Goal: Task Accomplishment & Management: Use online tool/utility

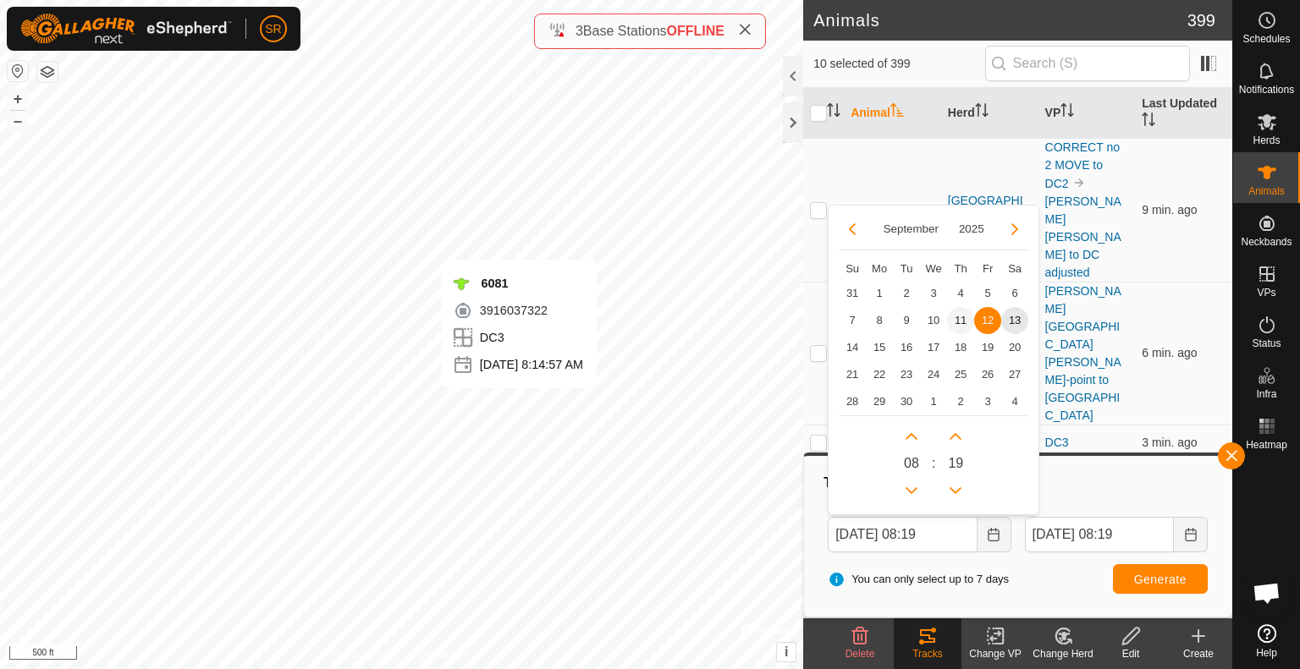
click at [956, 322] on span "11" at bounding box center [960, 320] width 27 height 27
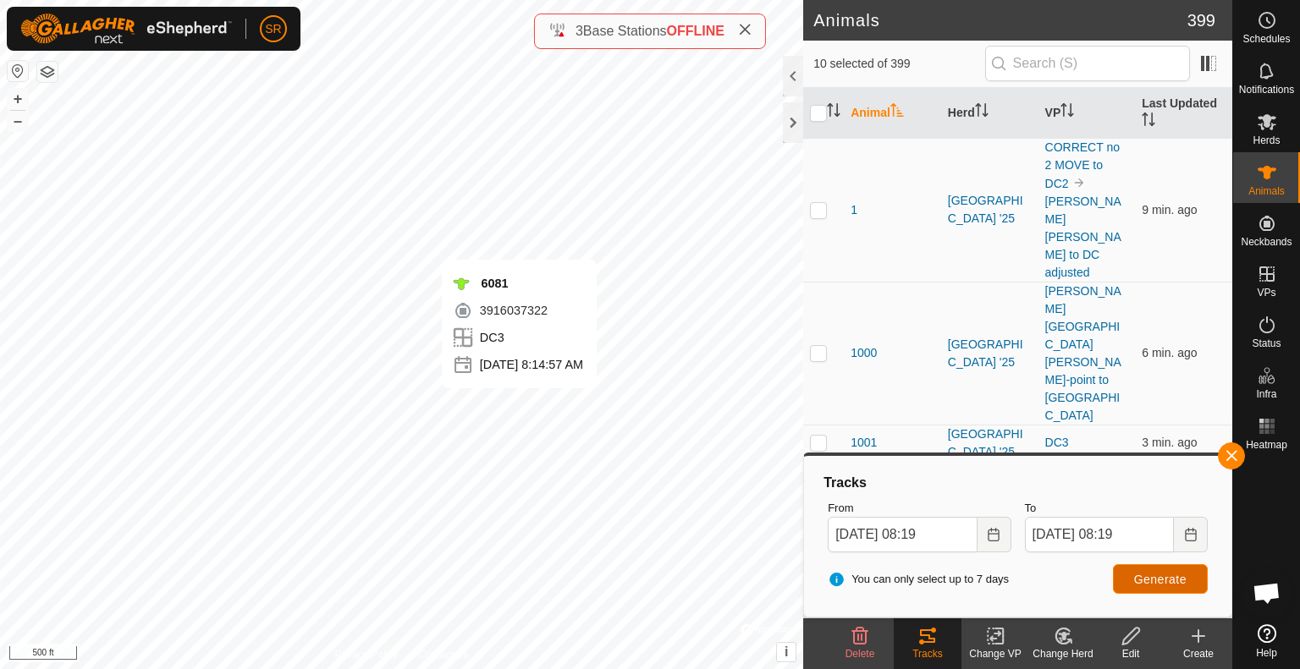
click at [1171, 586] on span "Generate" at bounding box center [1160, 580] width 52 height 14
click at [819, 109] on input "checkbox" at bounding box center [818, 113] width 17 height 17
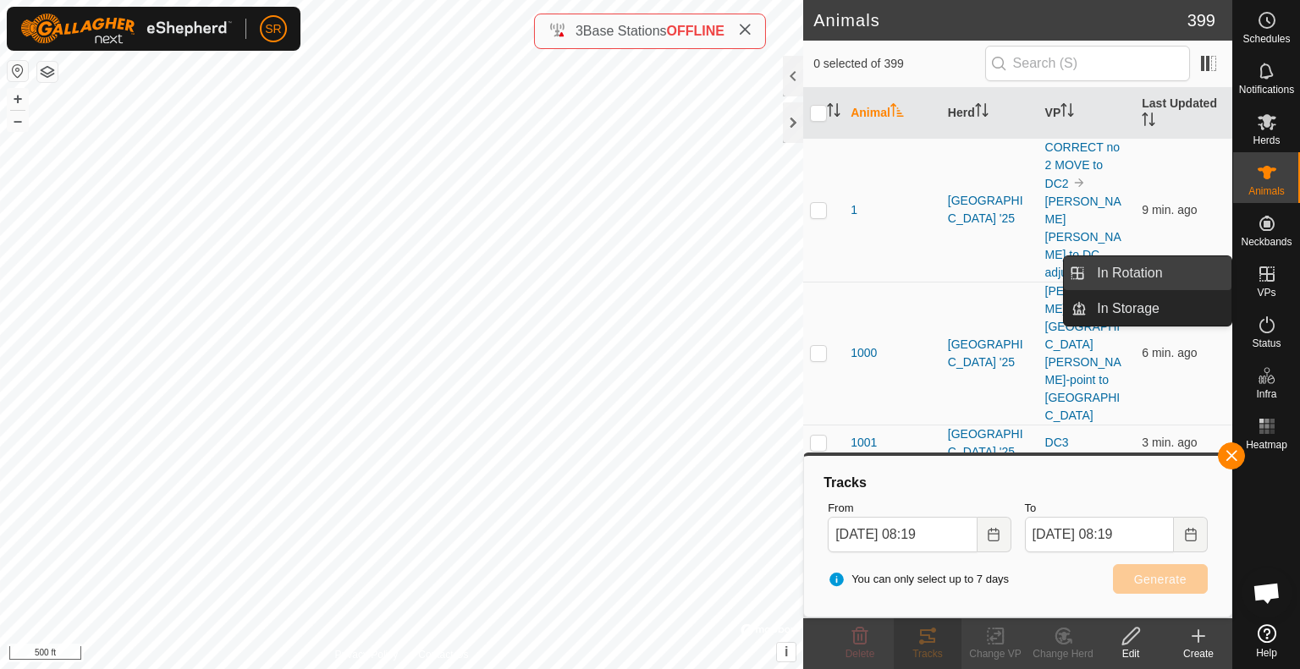
drag, startPoint x: 1229, startPoint y: 284, endPoint x: 1213, endPoint y: 284, distance: 16.1
click at [1213, 284] on link "In Rotation" at bounding box center [1159, 273] width 145 height 34
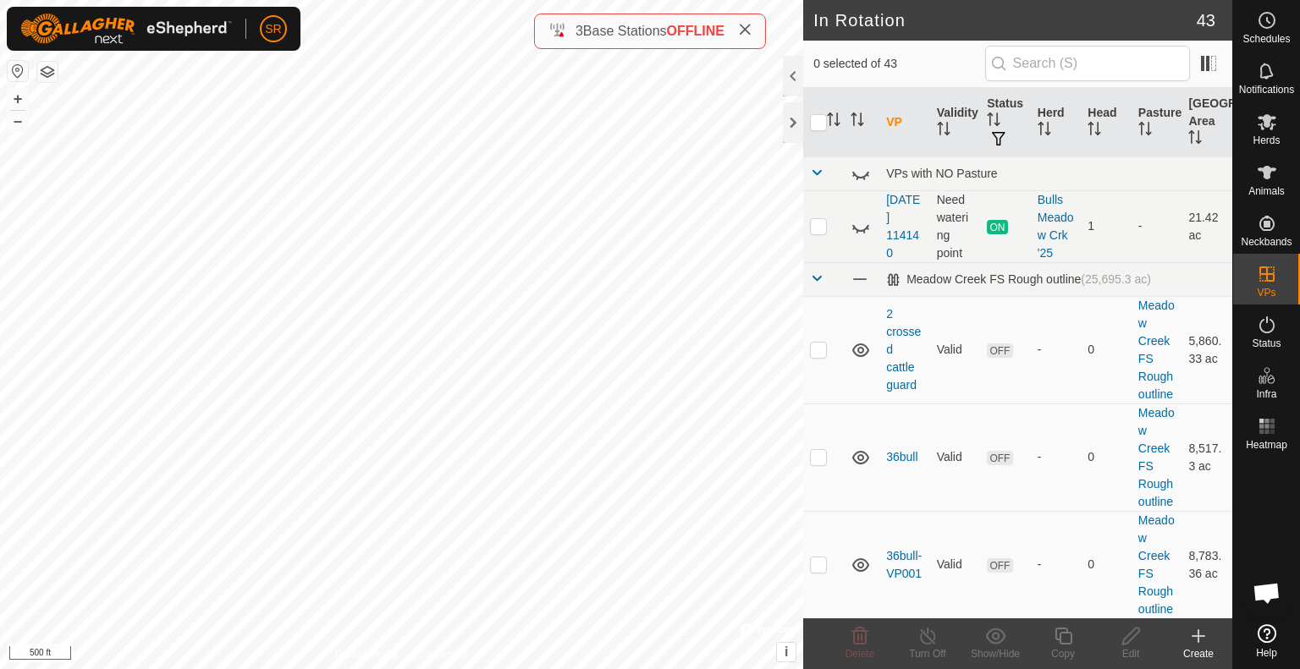
click at [493, 669] on html "SR Schedules Notifications Herds Animals Neckbands VPs Status Infra Heatmap Hel…" at bounding box center [650, 334] width 1300 height 669
click at [487, 392] on div "6288 2968290128 [GEOGRAPHIC_DATA] '25 [GEOGRAPHIC_DATA] n [PERSON_NAME] + – ⇧ i…" at bounding box center [401, 334] width 803 height 669
click at [820, 114] on input "checkbox" at bounding box center [818, 122] width 17 height 17
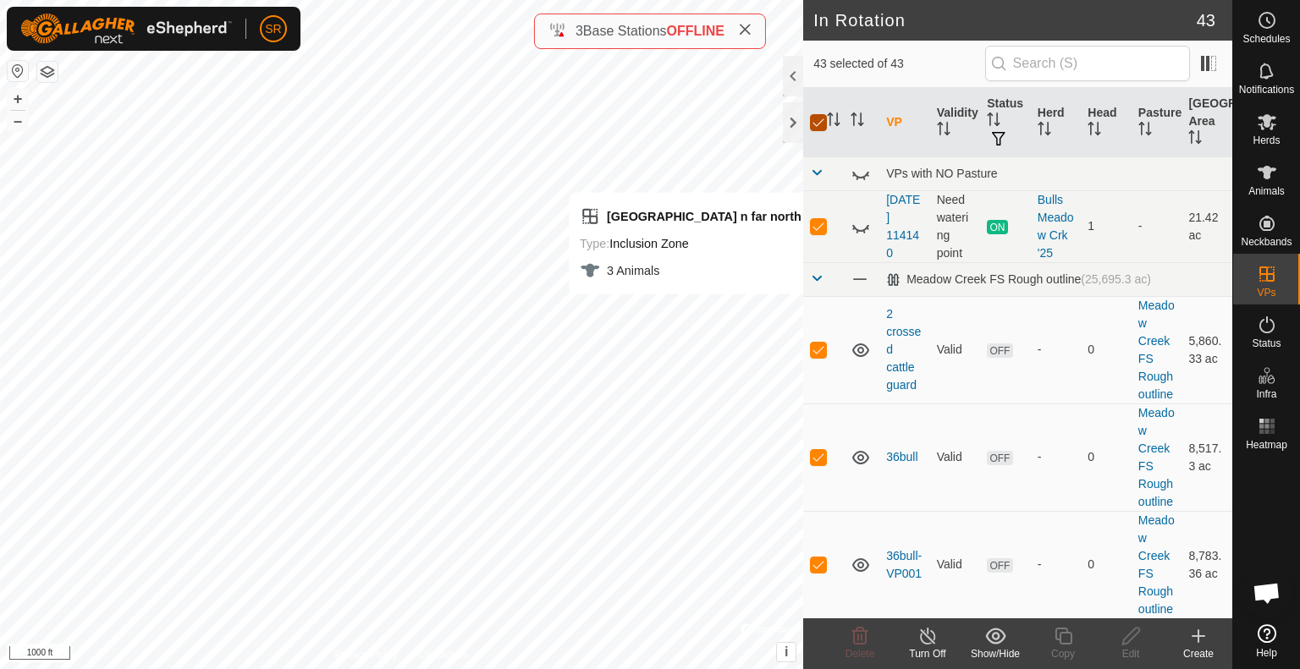
click at [820, 114] on input "checkbox" at bounding box center [818, 122] width 17 height 17
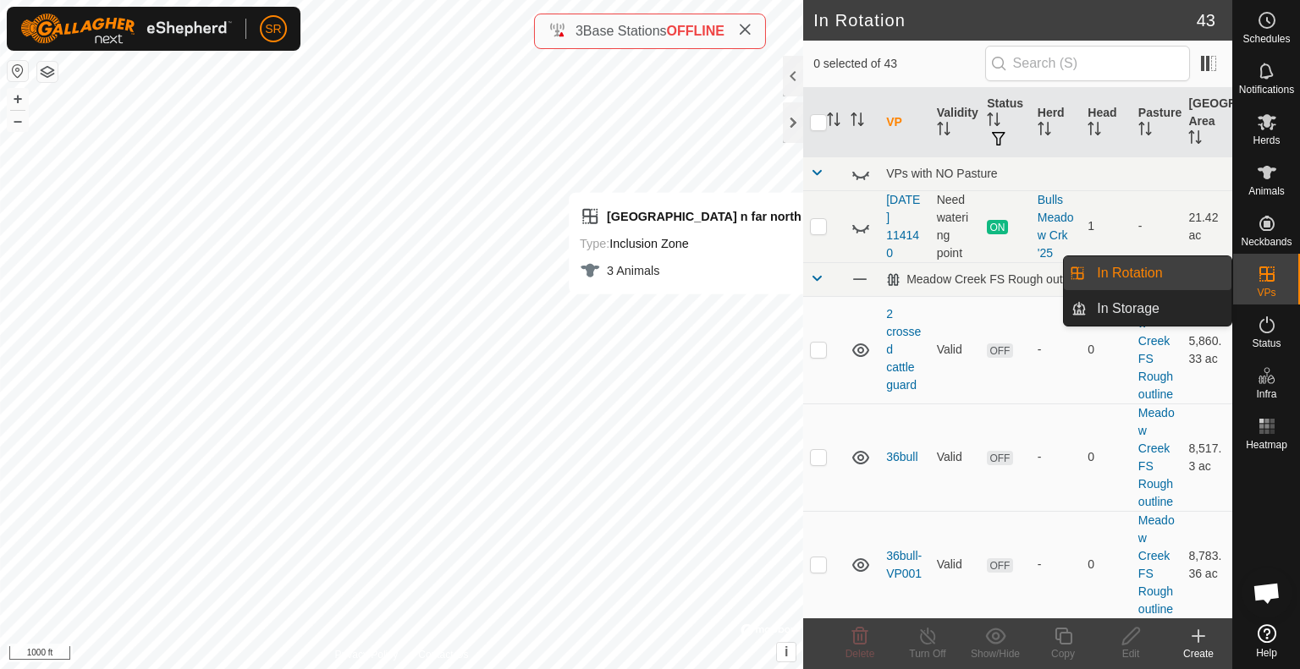
click at [1198, 647] on div "Create" at bounding box center [1199, 654] width 68 height 15
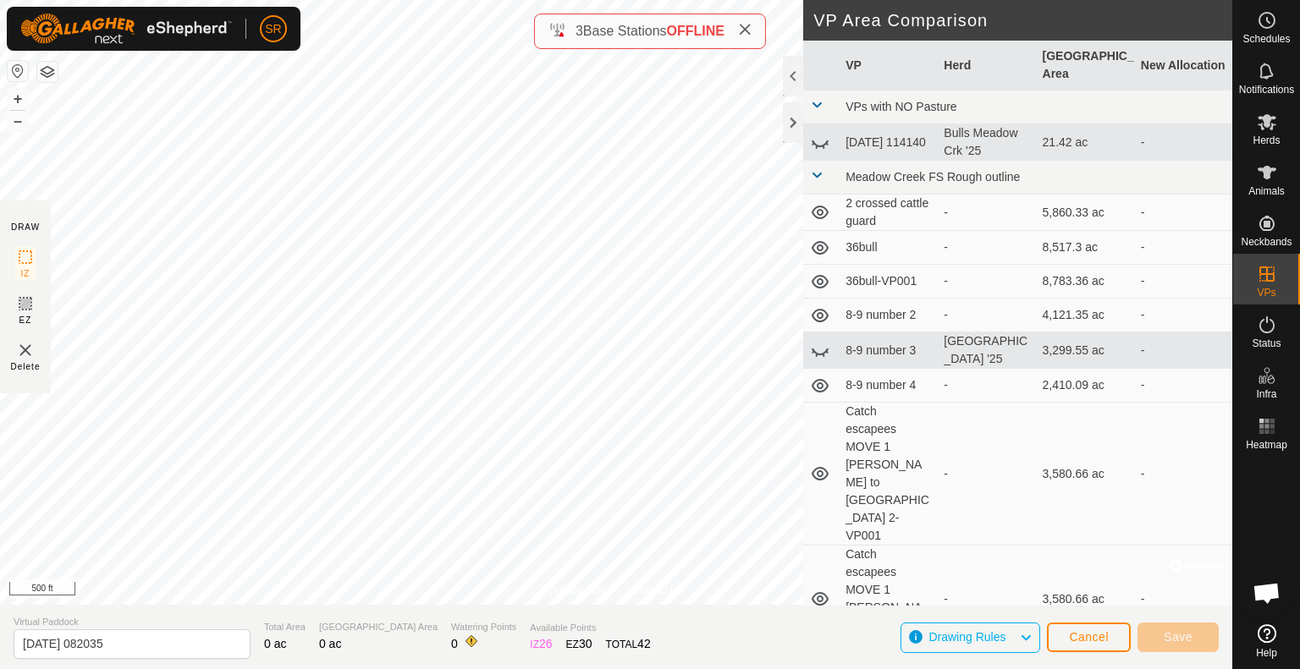
click at [811, 419] on div "Privacy Policy Contact Us [GEOGRAPHIC_DATA] n far north Type: Inclusion Zone 3 …" at bounding box center [616, 334] width 1232 height 669
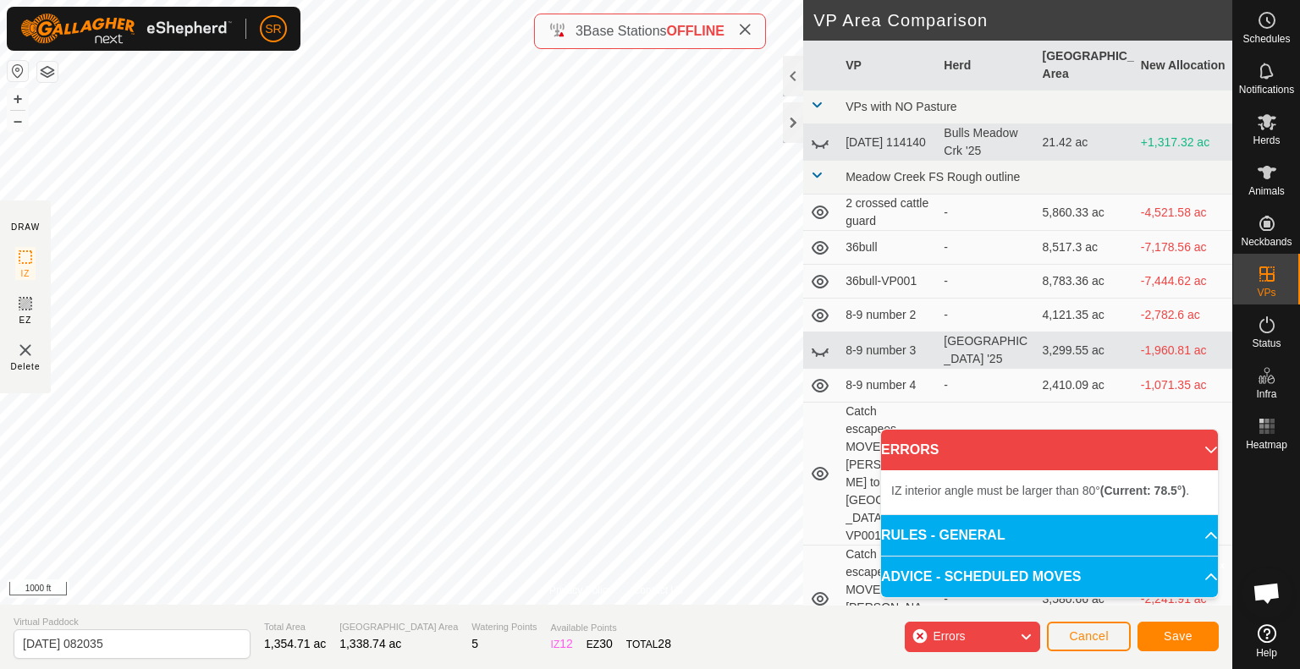
click at [527, 0] on html "SR Schedules Notifications Herds Animals Neckbands VPs Status Infra Heatmap Hel…" at bounding box center [650, 334] width 1300 height 669
click at [756, 41] on div "Privacy Policy Contact Us + – ⇧ i © Mapbox , © OpenStreetMap , Improve this map…" at bounding box center [616, 334] width 1232 height 669
click at [173, 644] on input "[DATE] 082035" at bounding box center [132, 645] width 237 height 30
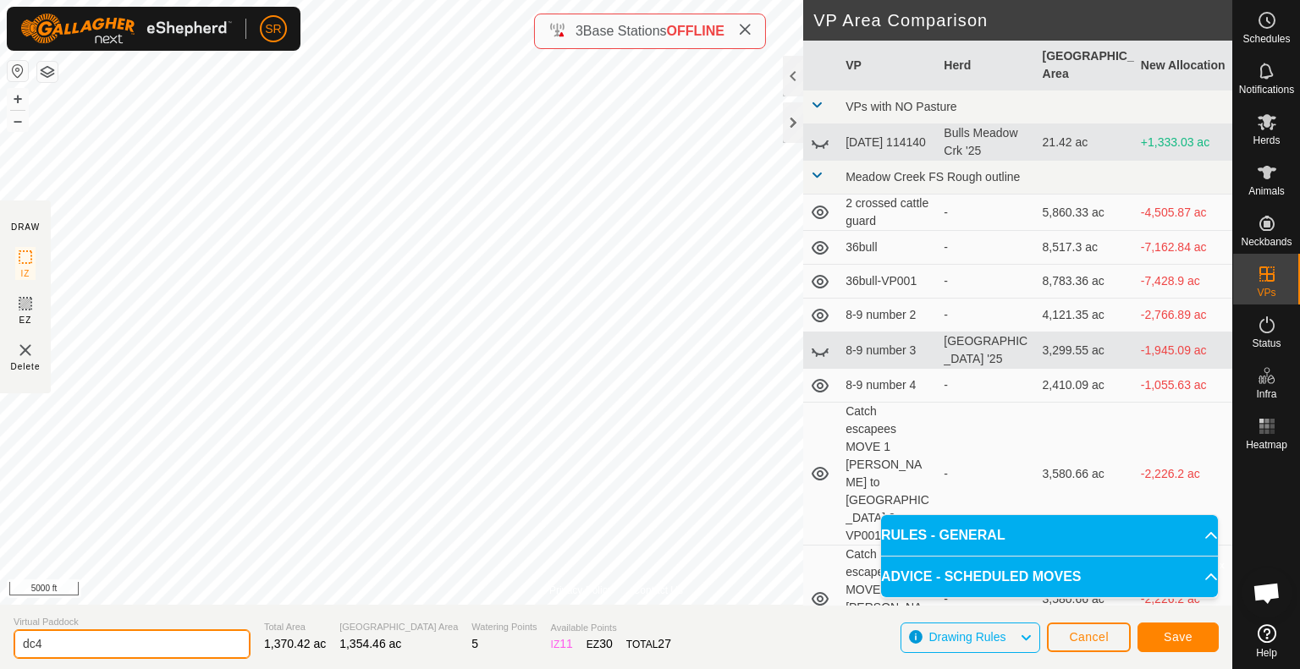
click at [132, 648] on input "dc4" at bounding box center [132, 645] width 237 height 30
click at [1185, 642] on span "Save" at bounding box center [1178, 638] width 29 height 14
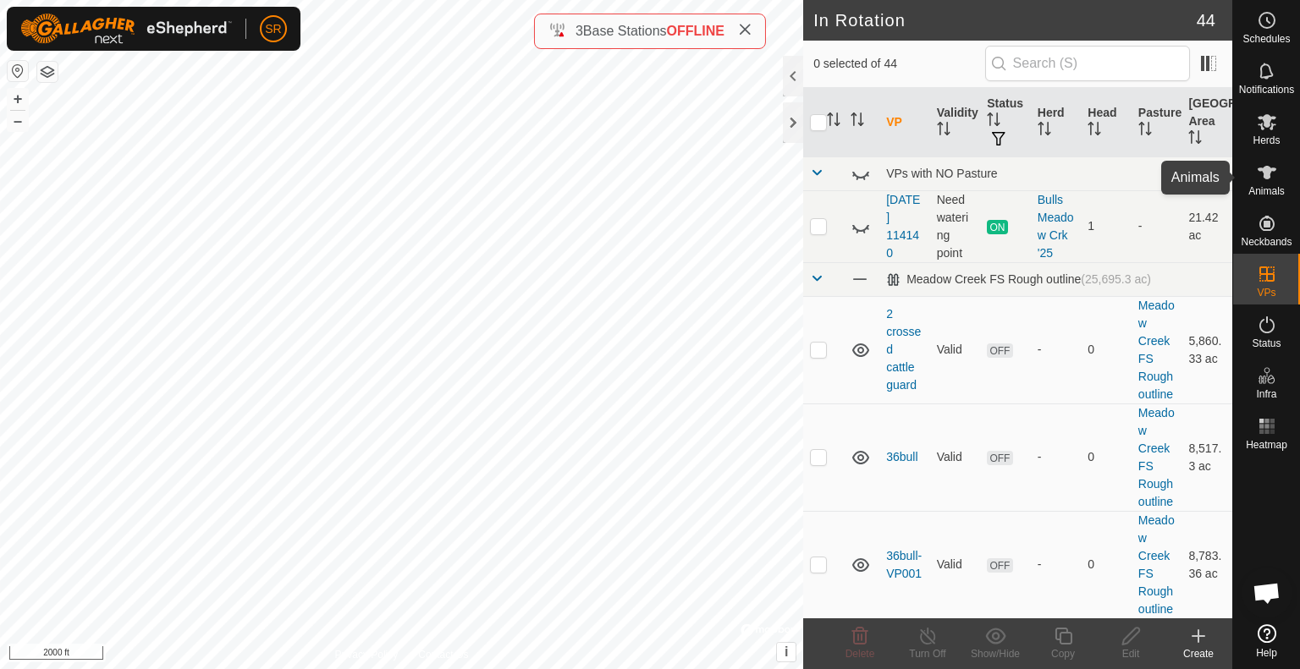
click at [1264, 172] on icon at bounding box center [1267, 173] width 19 height 14
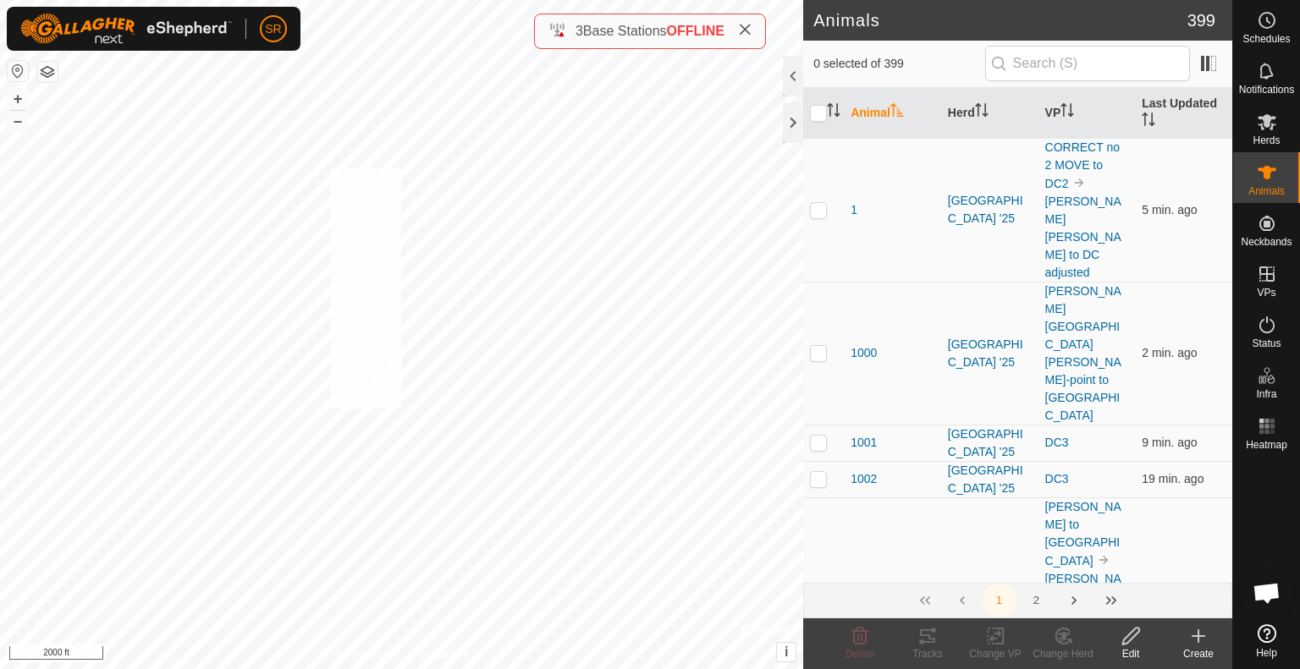
click at [331, 168] on div "6056 3033955695 [GEOGRAPHIC_DATA] '25 DC3 + – ⇧ i © Mapbox , © OpenStreetMap , …" at bounding box center [401, 334] width 803 height 669
click at [381, 192] on div "Y5027 0013207568 [GEOGRAPHIC_DATA] '25 DC3 + – ⇧ i © Mapbox , © OpenStreetMap ,…" at bounding box center [401, 334] width 803 height 669
click at [407, 205] on div "6288 2968290128 [GEOGRAPHIC_DATA] '25 [GEOGRAPHIC_DATA] n [PERSON_NAME] + – ⇧ i…" at bounding box center [401, 334] width 803 height 669
click at [1064, 639] on icon at bounding box center [1064, 636] width 12 height 8
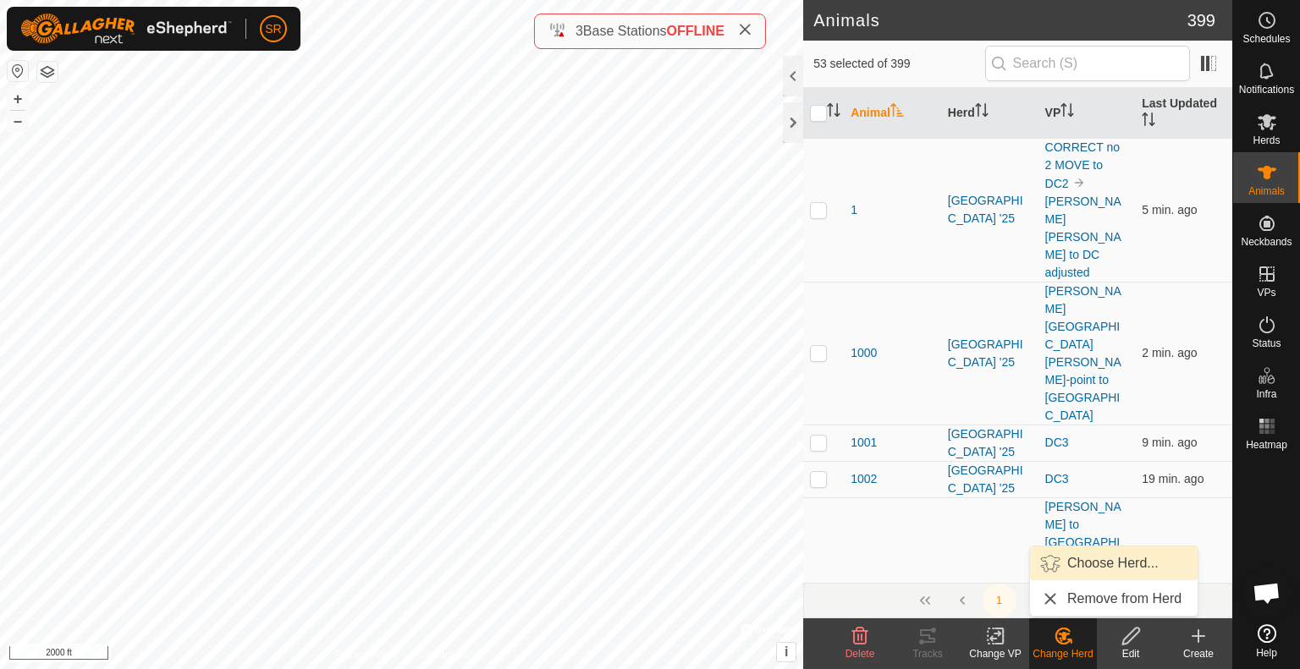
click at [1121, 563] on link "Choose Herd..." at bounding box center [1114, 564] width 168 height 34
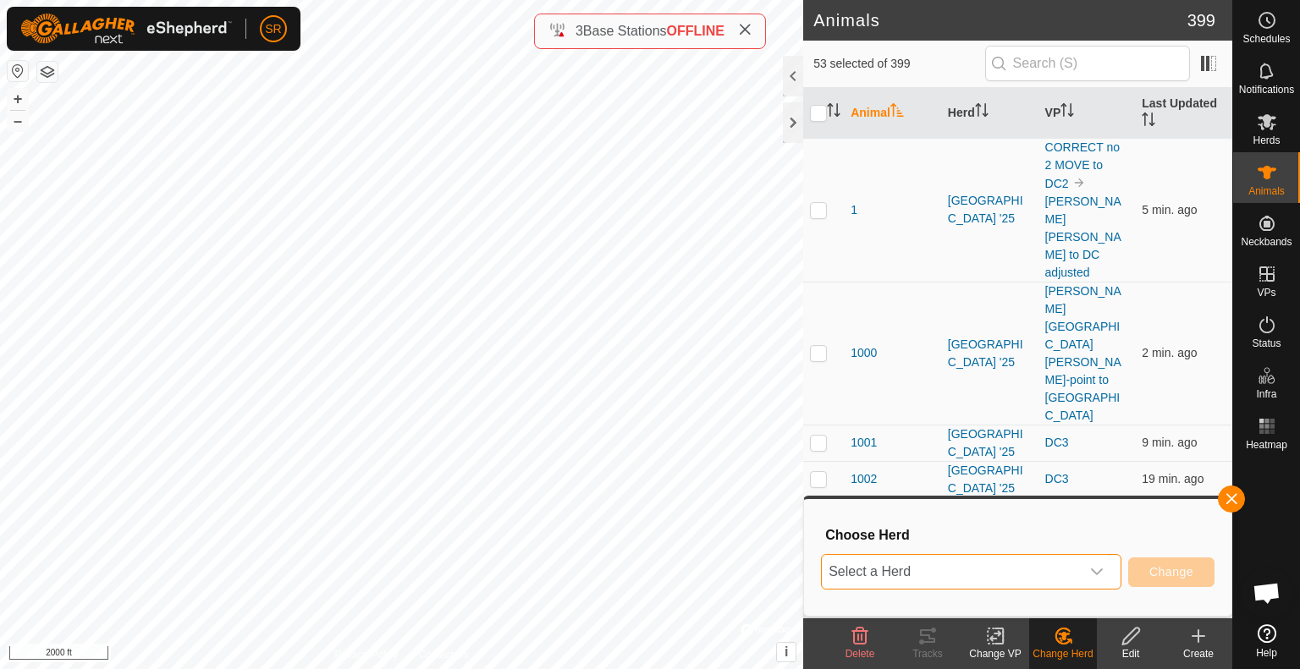
click at [1048, 569] on span "Select a Herd" at bounding box center [951, 572] width 258 height 34
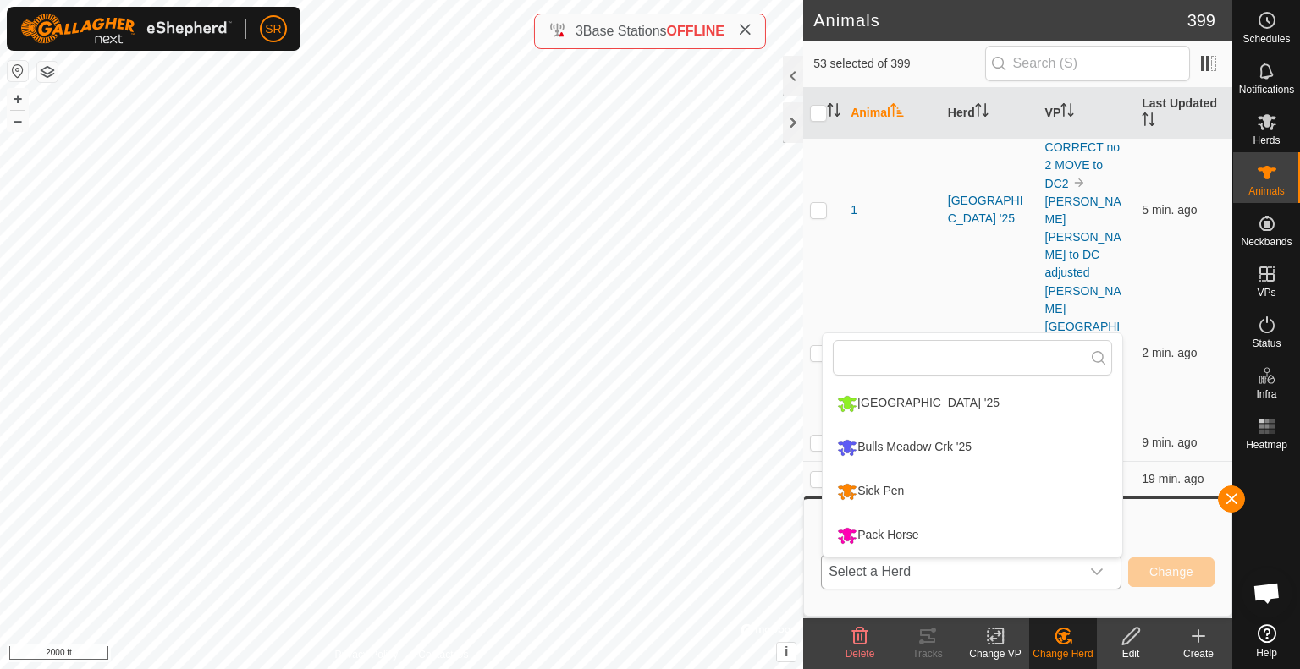
click at [981, 488] on li "Sick Pen" at bounding box center [973, 492] width 300 height 42
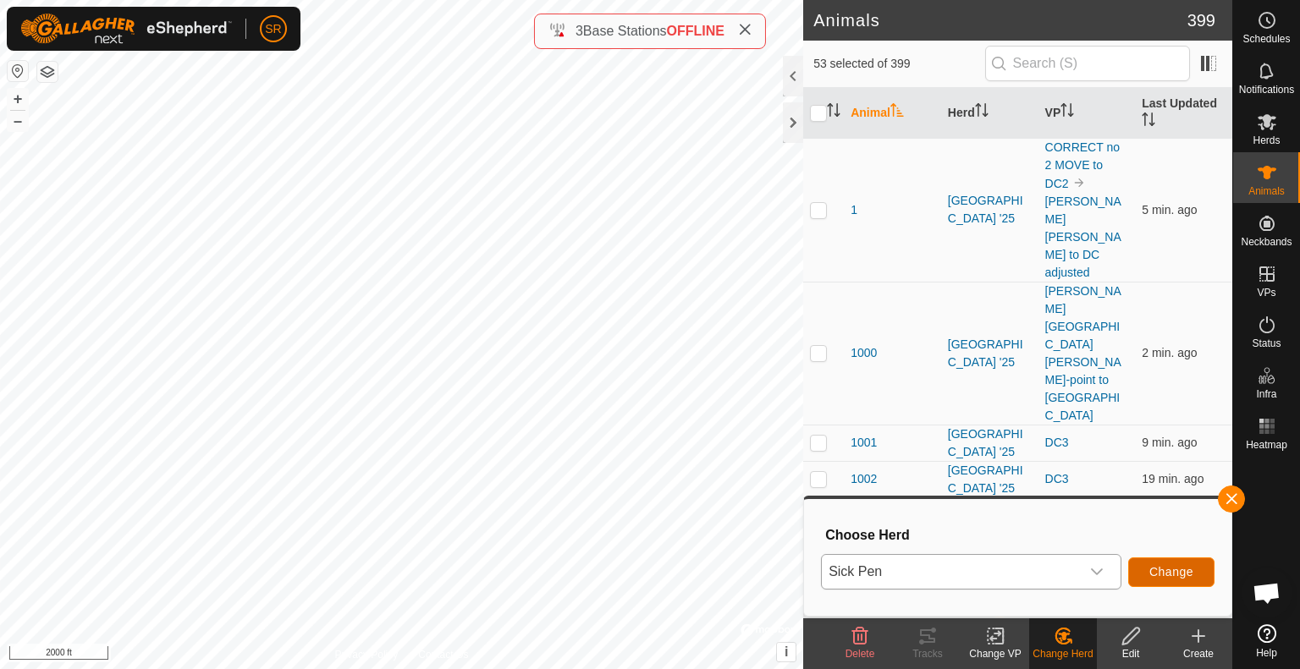
click at [1168, 580] on button "Change" at bounding box center [1171, 573] width 86 height 30
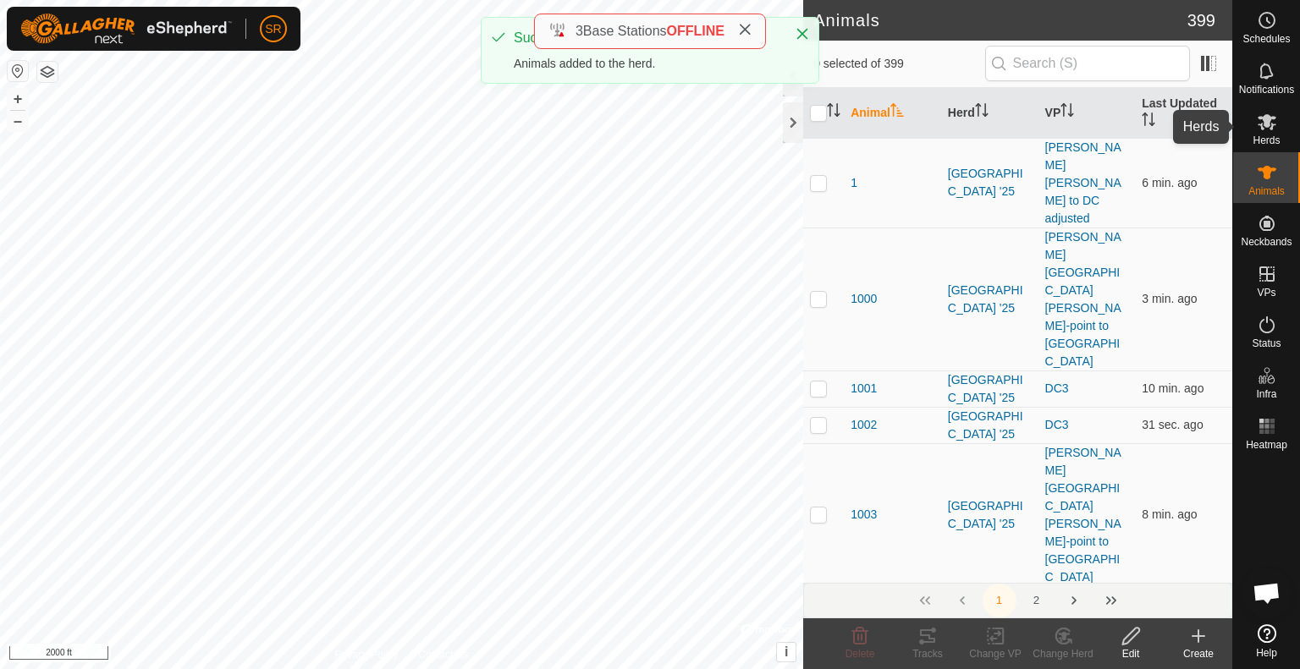
click at [1264, 129] on icon at bounding box center [1267, 122] width 20 height 20
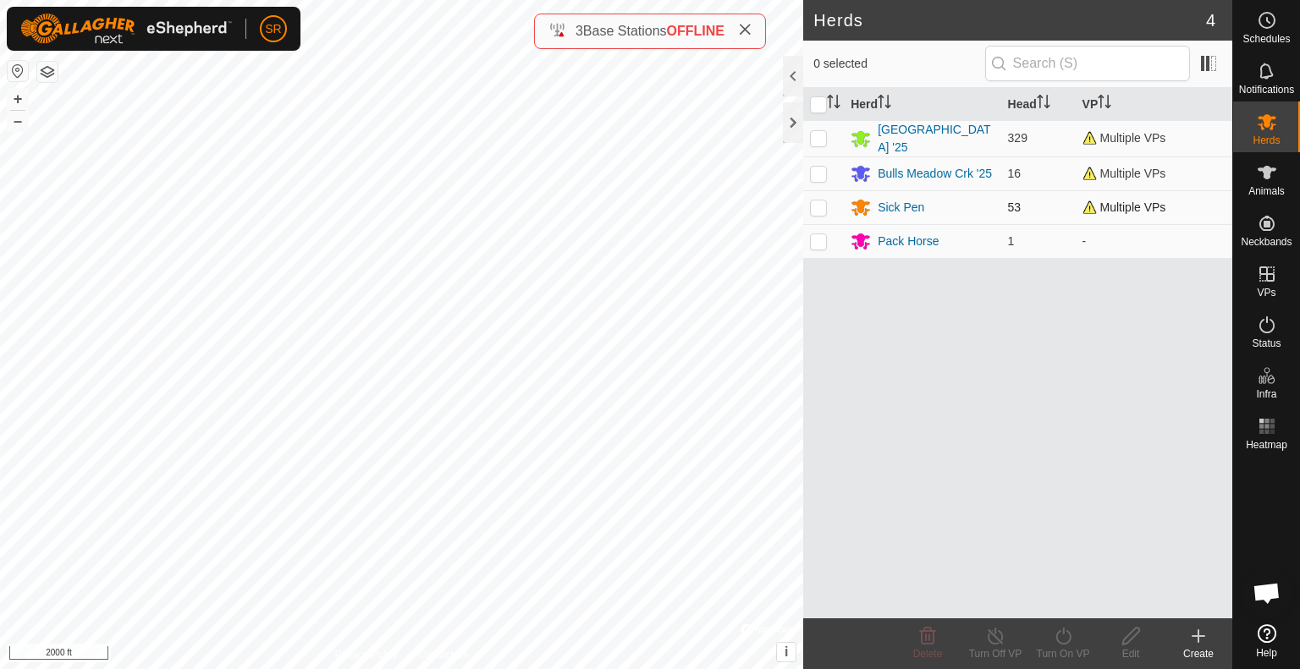
click at [819, 205] on p-checkbox at bounding box center [818, 208] width 17 height 14
click at [1124, 634] on icon at bounding box center [1131, 636] width 21 height 20
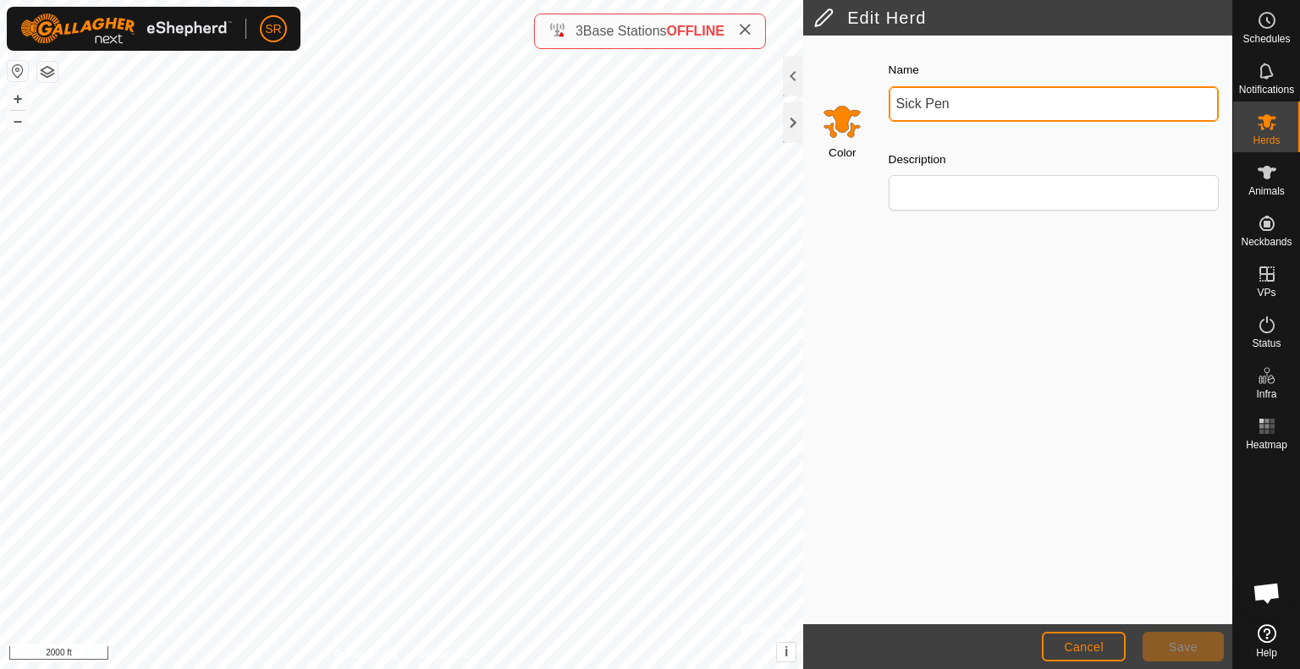
drag, startPoint x: 965, startPoint y: 102, endPoint x: 880, endPoint y: 100, distance: 84.7
click at [880, 100] on div "Name Sick Pen Description" at bounding box center [1053, 142] width 357 height 192
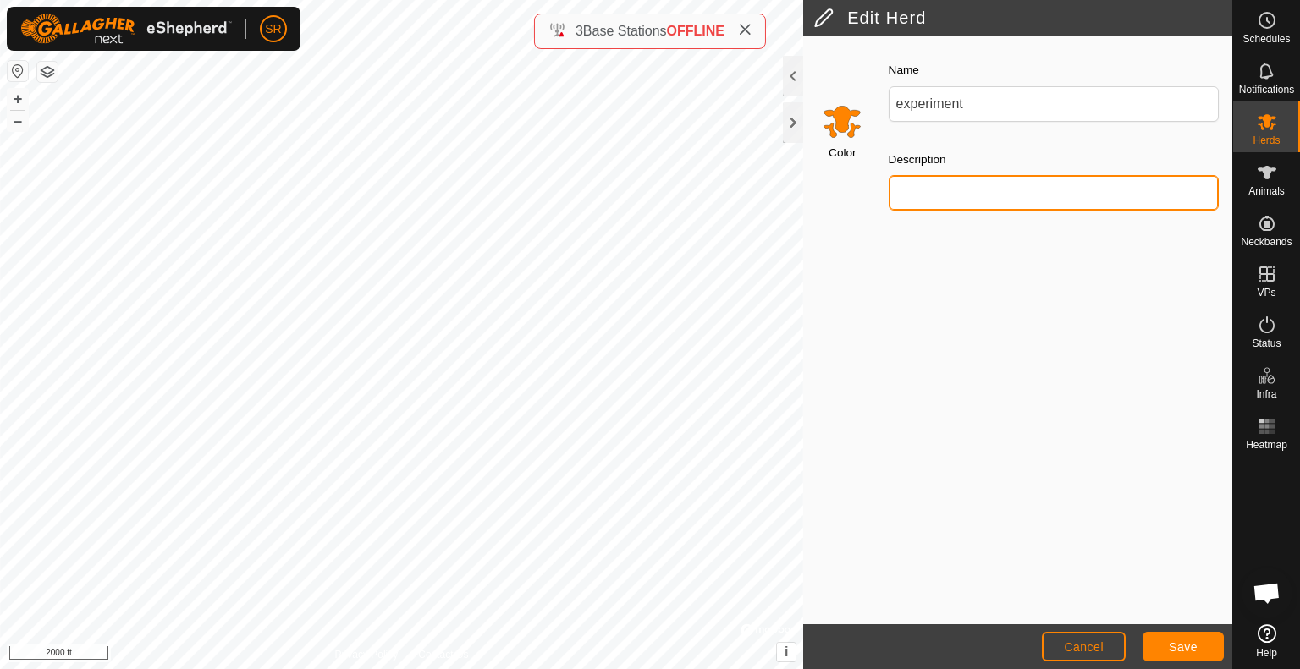
click at [971, 204] on input "Description" at bounding box center [1054, 193] width 330 height 36
click at [934, 195] on input "Test MIG herd" at bounding box center [1054, 193] width 330 height 36
click at [975, 195] on input "Test herd" at bounding box center [1054, 193] width 330 height 36
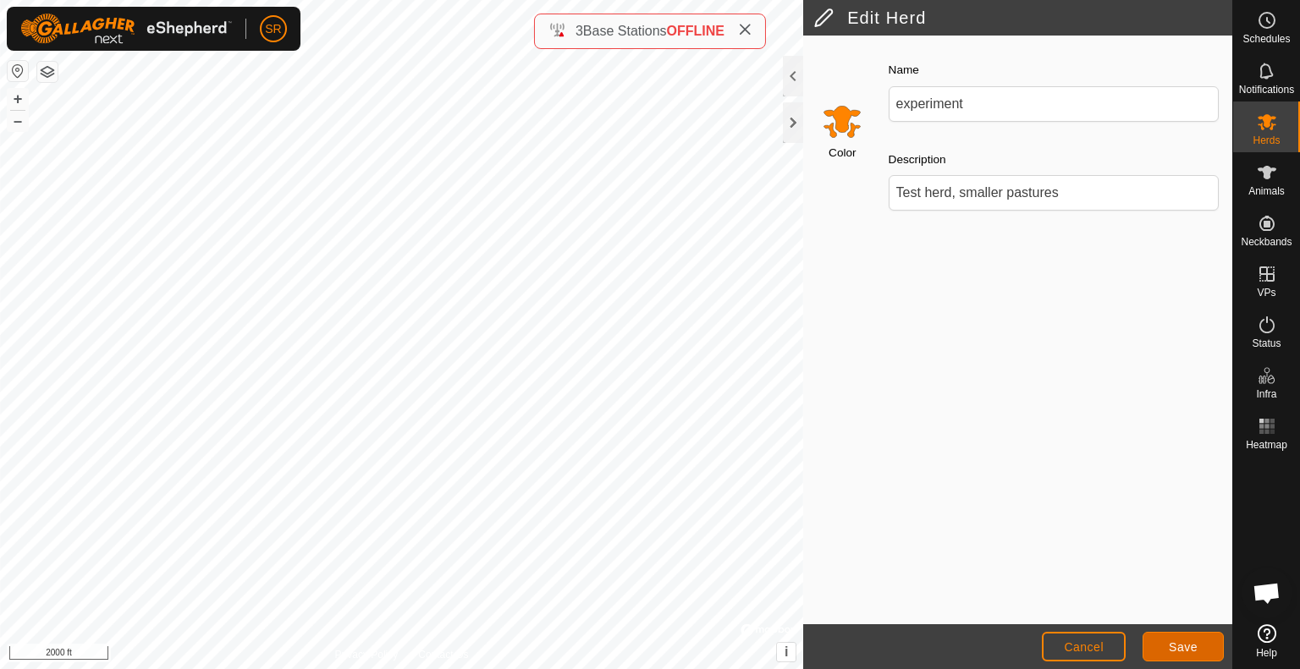
click at [1175, 644] on span "Save" at bounding box center [1183, 648] width 29 height 14
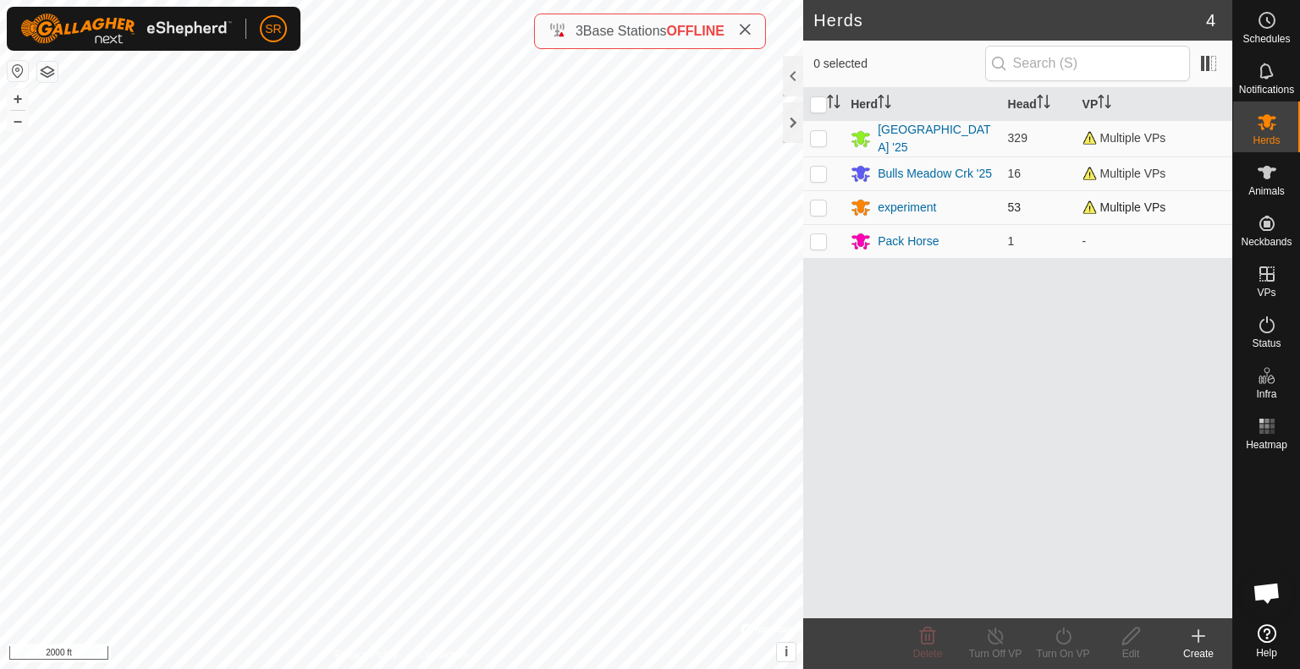
click at [821, 201] on p-checkbox at bounding box center [818, 208] width 17 height 14
click at [1126, 636] on icon at bounding box center [1130, 636] width 17 height 17
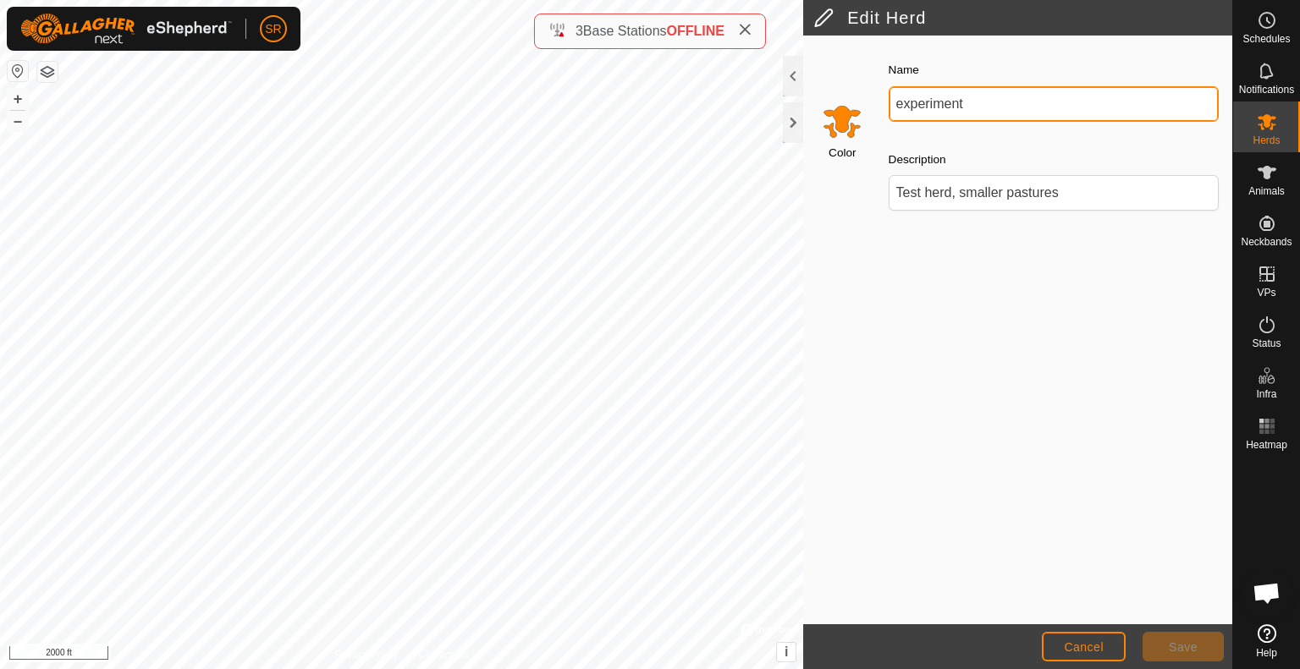
click at [974, 107] on input "experiment" at bounding box center [1054, 104] width 330 height 36
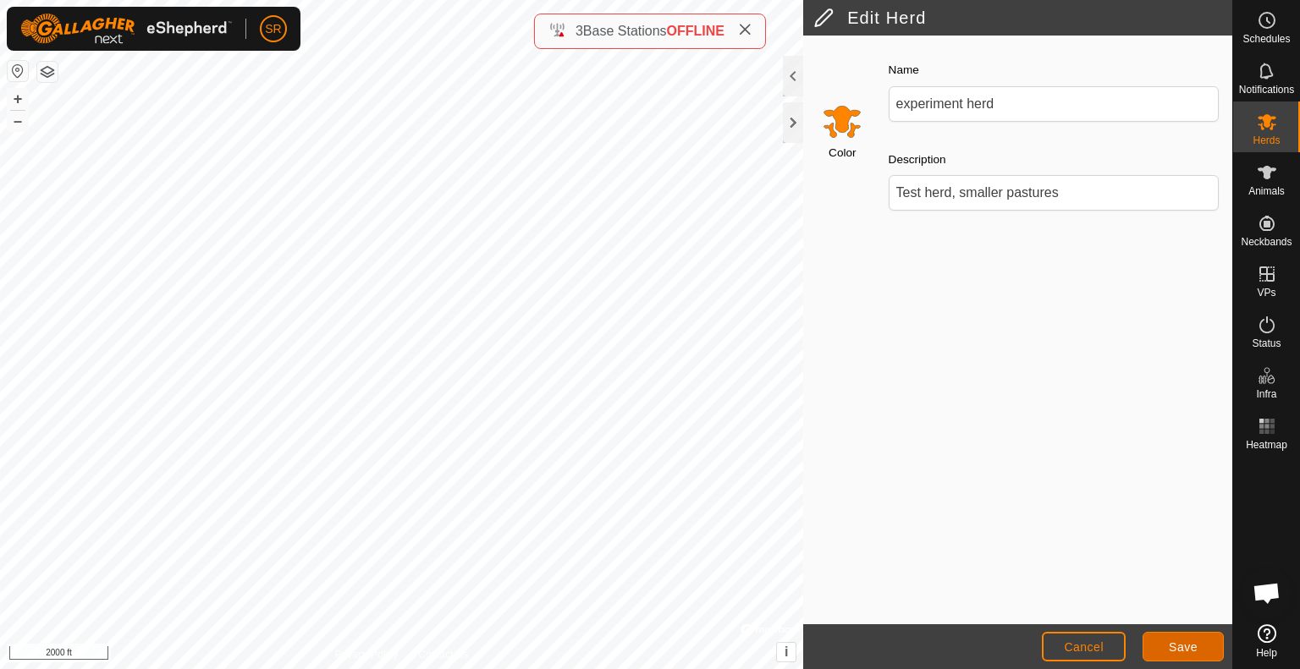
click at [1186, 644] on span "Save" at bounding box center [1183, 648] width 29 height 14
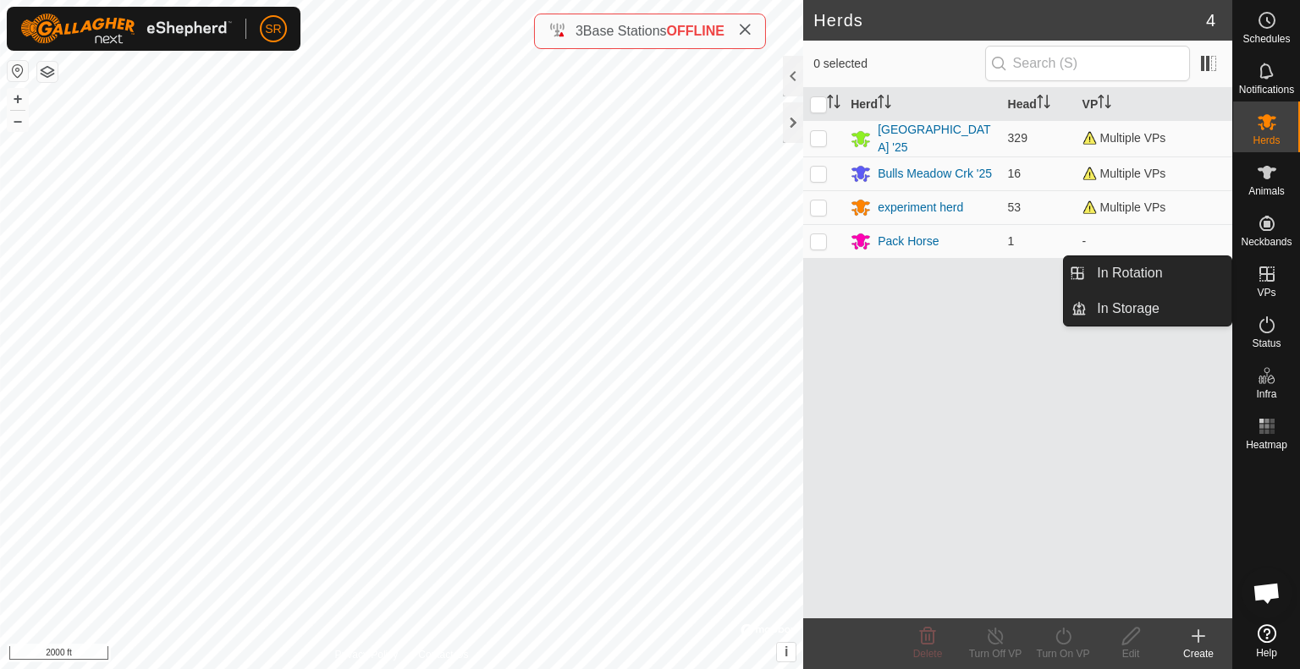
click at [1209, 641] on create-svg-icon at bounding box center [1199, 636] width 68 height 20
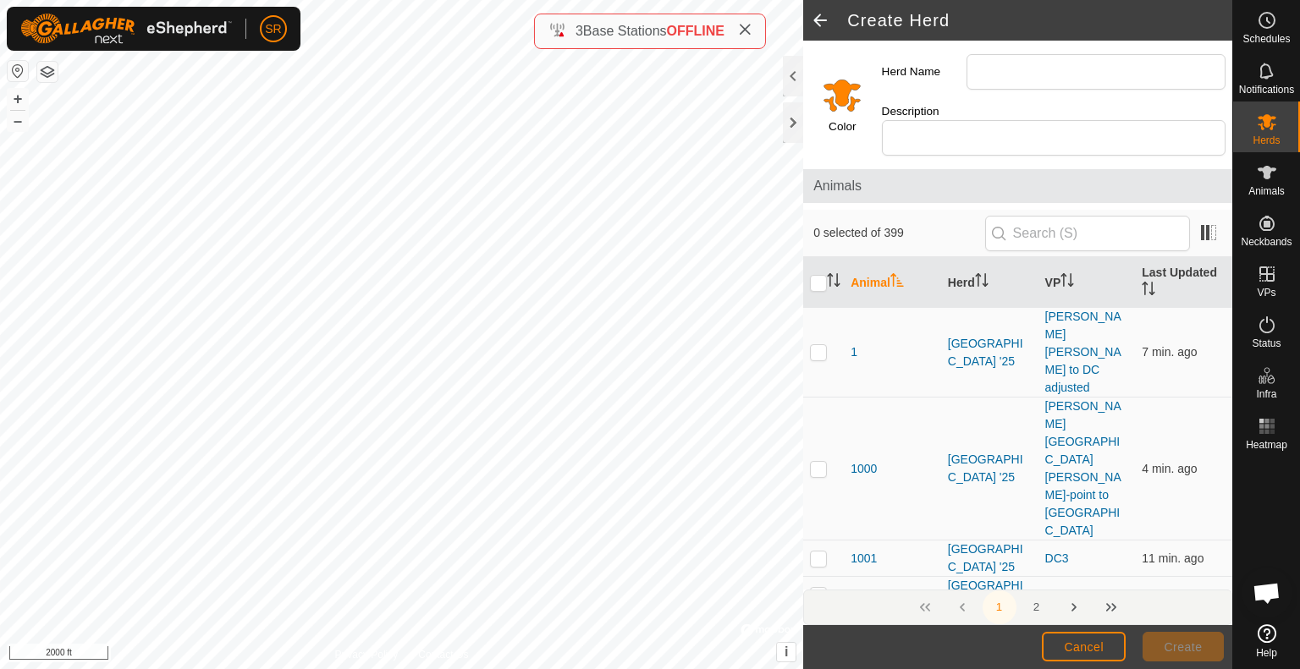
click at [823, 12] on span at bounding box center [820, 20] width 34 height 41
